Goal: Information Seeking & Learning: Learn about a topic

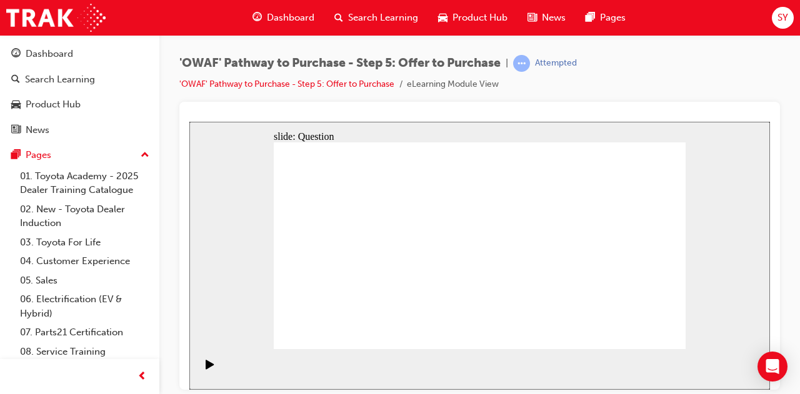
radio input "true"
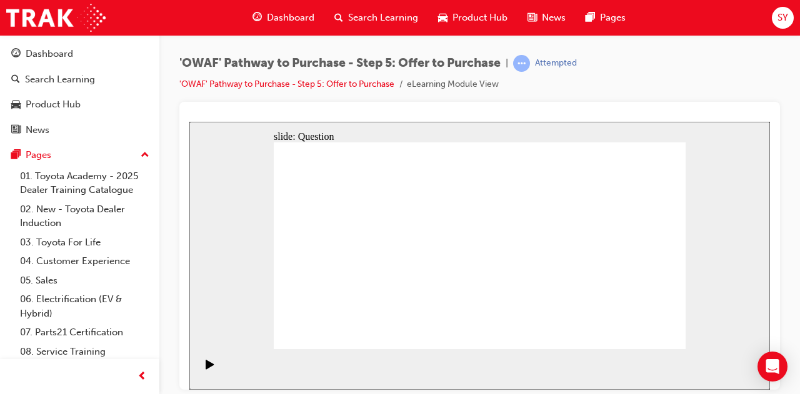
radio input "false"
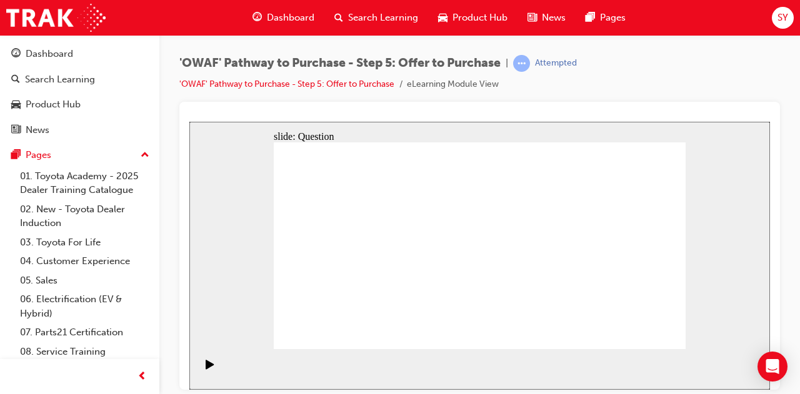
radio input "true"
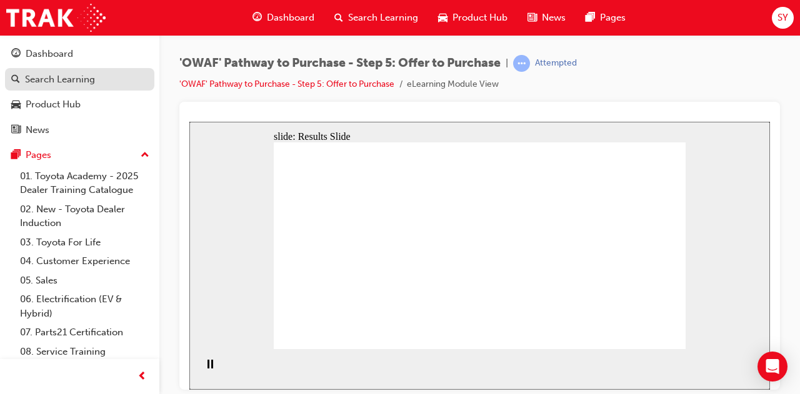
click at [47, 76] on div "Search Learning" at bounding box center [60, 79] width 70 height 14
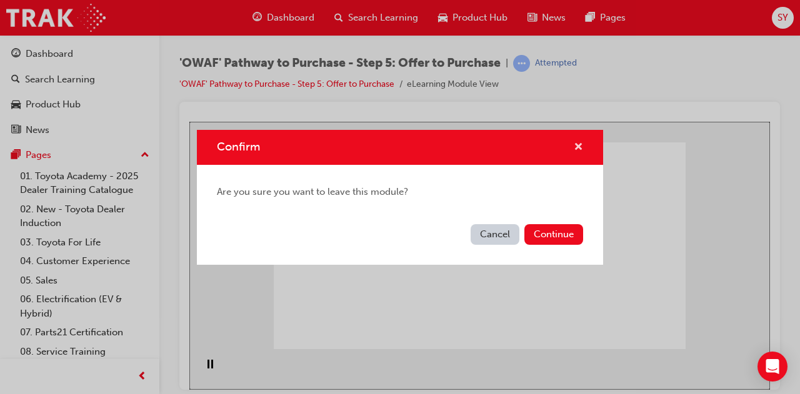
click at [582, 147] on span "cross-icon" at bounding box center [578, 147] width 9 height 11
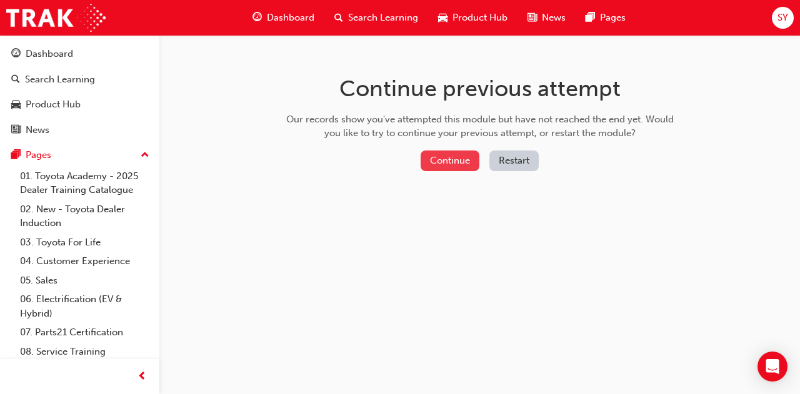
click at [446, 166] on button "Continue" at bounding box center [450, 161] width 59 height 21
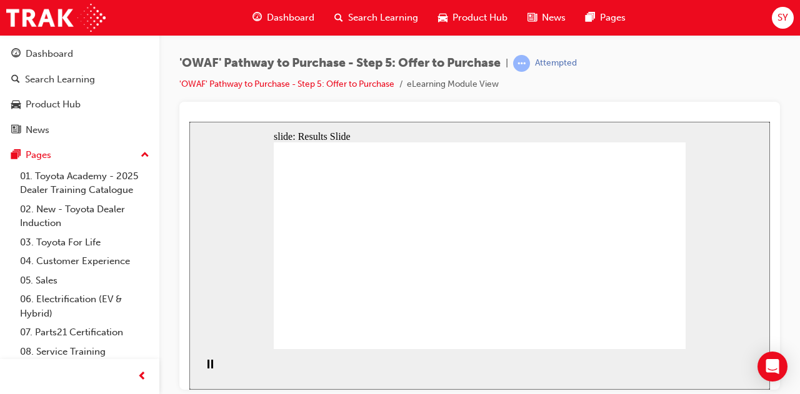
radio input "true"
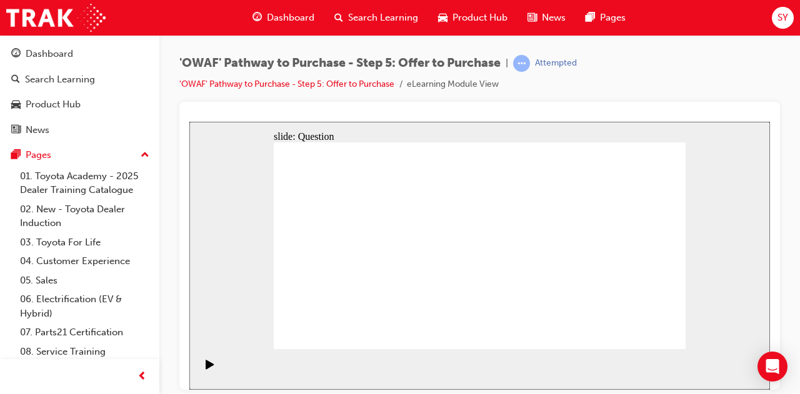
radio input "true"
